Goal: Transaction & Acquisition: Book appointment/travel/reservation

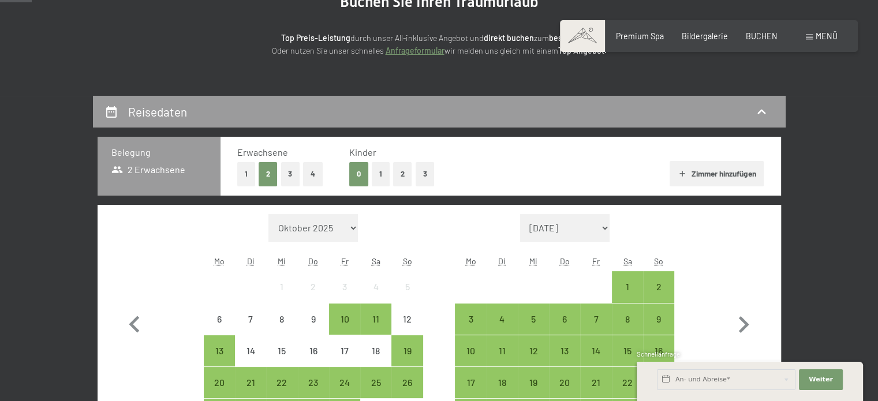
scroll to position [162, 0]
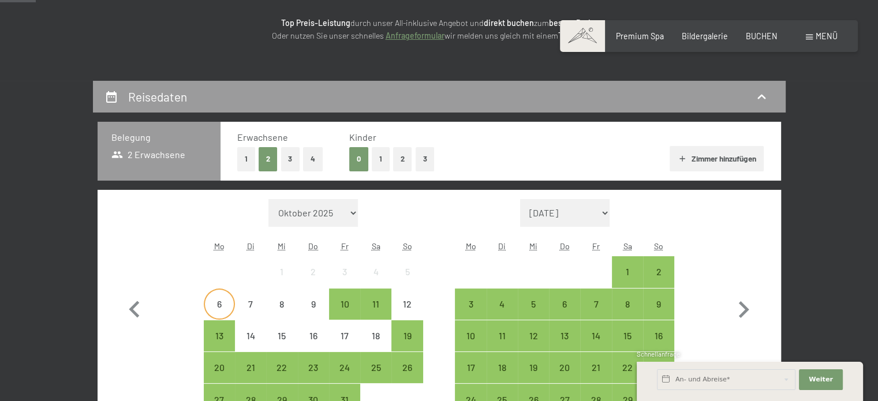
click at [215, 304] on div "6" at bounding box center [219, 314] width 29 height 29
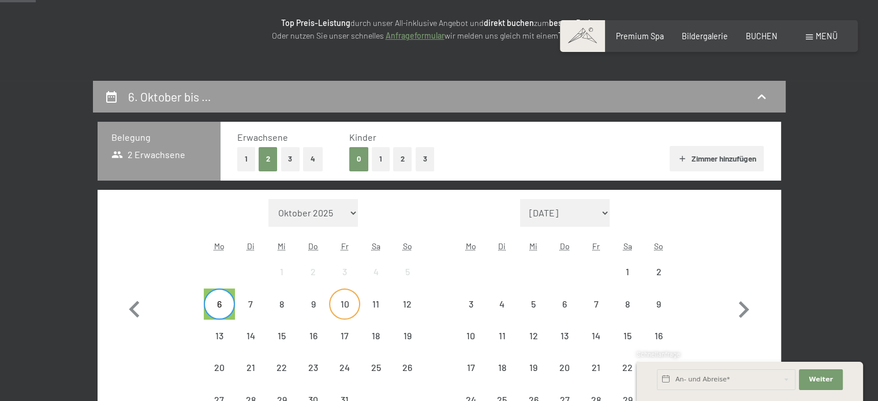
click at [356, 301] on div "10" at bounding box center [344, 314] width 29 height 29
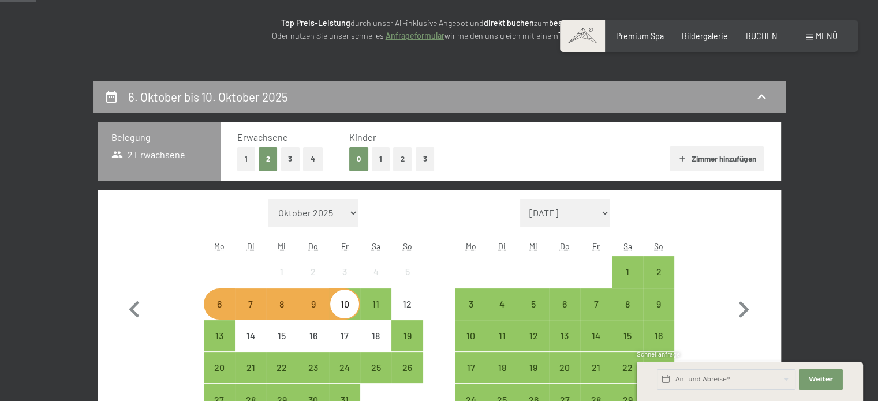
scroll to position [175, 0]
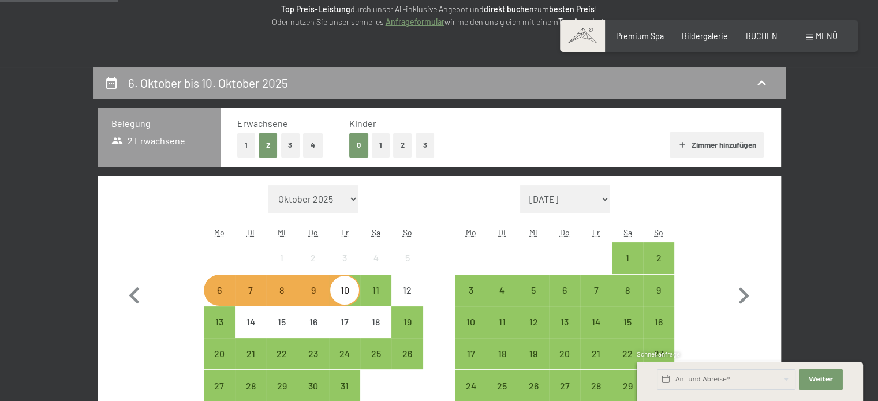
select select "[DATE]"
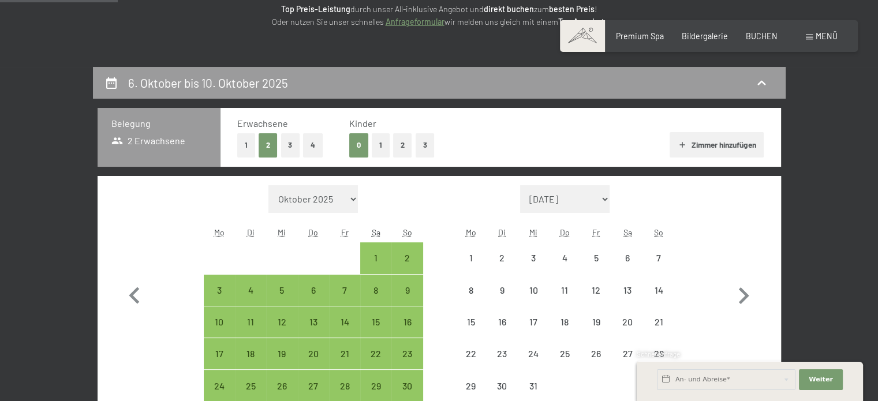
select select "[DATE]"
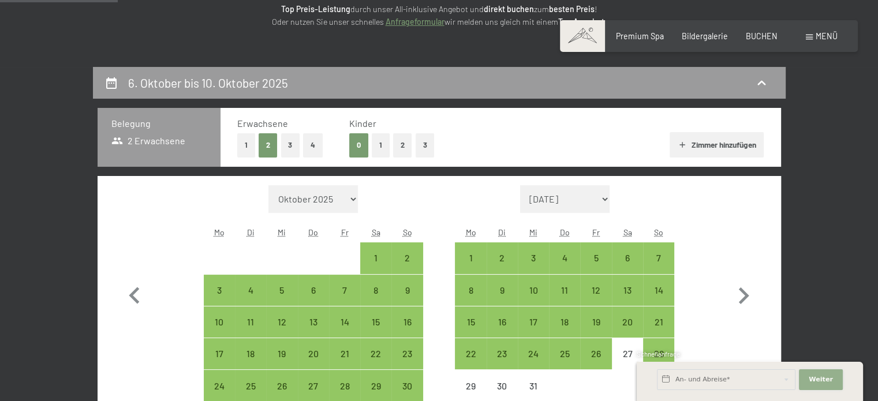
click at [817, 385] on button "Weiter Adressfelder ausblenden" at bounding box center [821, 379] width 44 height 21
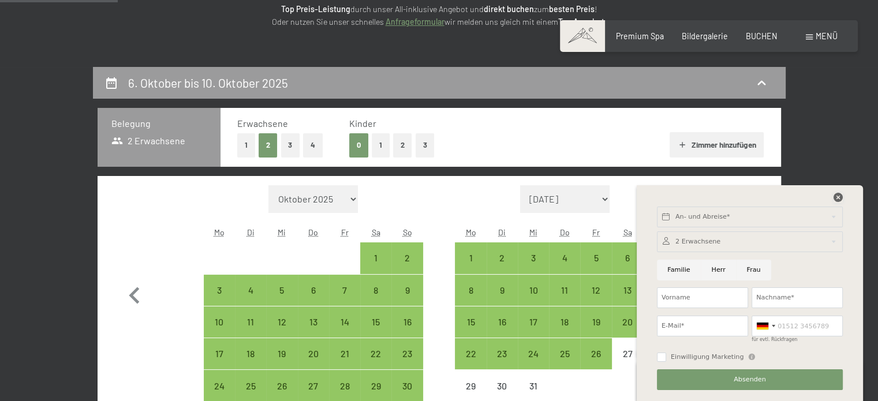
click at [836, 199] on icon at bounding box center [838, 197] width 9 height 9
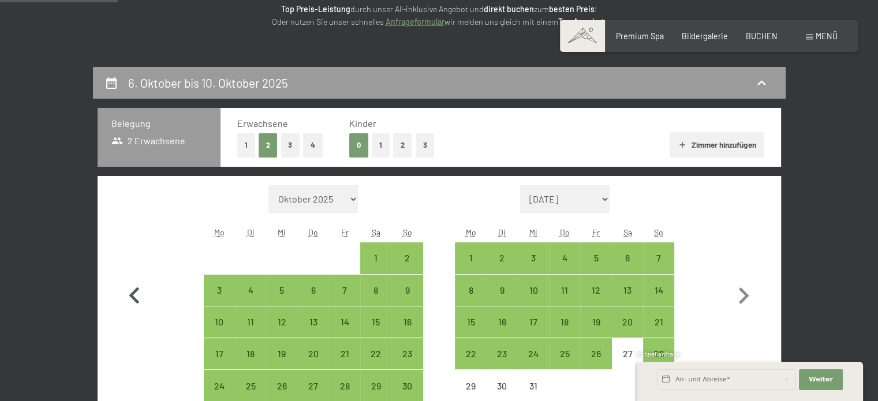
click at [138, 290] on icon "button" at bounding box center [134, 295] width 33 height 33
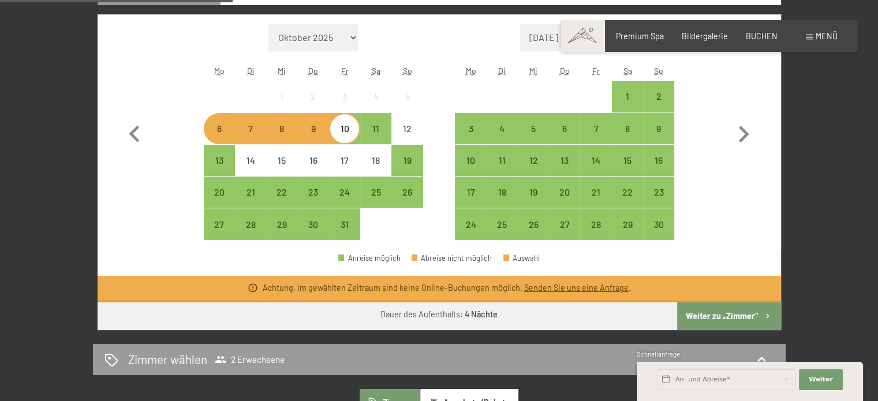
scroll to position [360, 0]
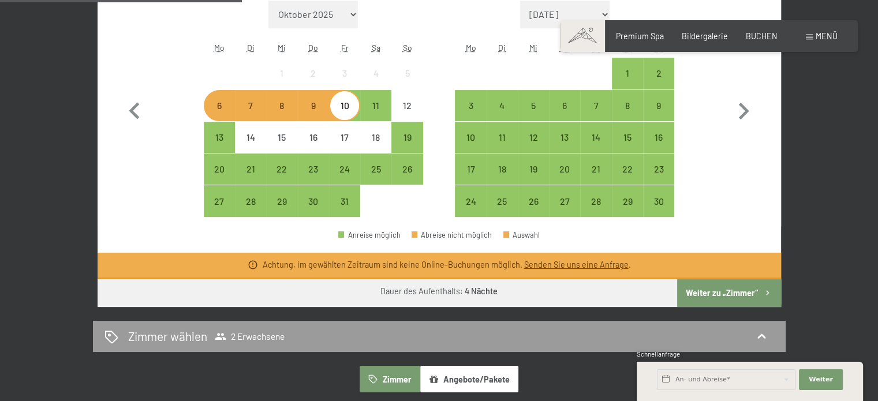
click at [746, 296] on button "Weiter zu „Zimmer“" at bounding box center [728, 293] width 103 height 28
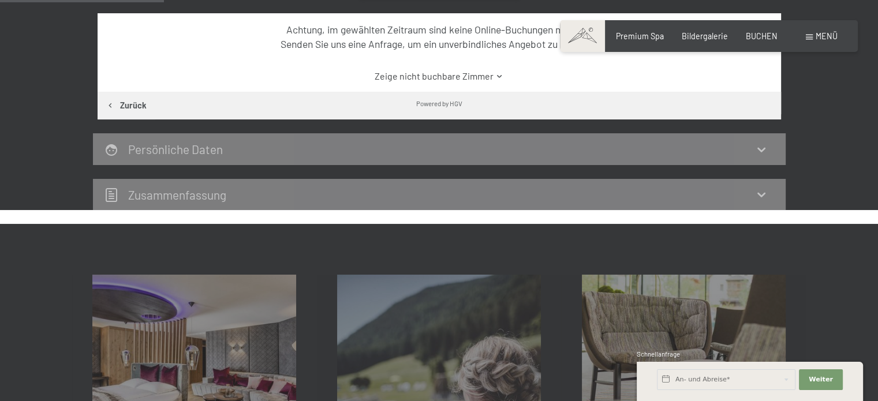
scroll to position [242, 0]
